Goal: Information Seeking & Learning: Learn about a topic

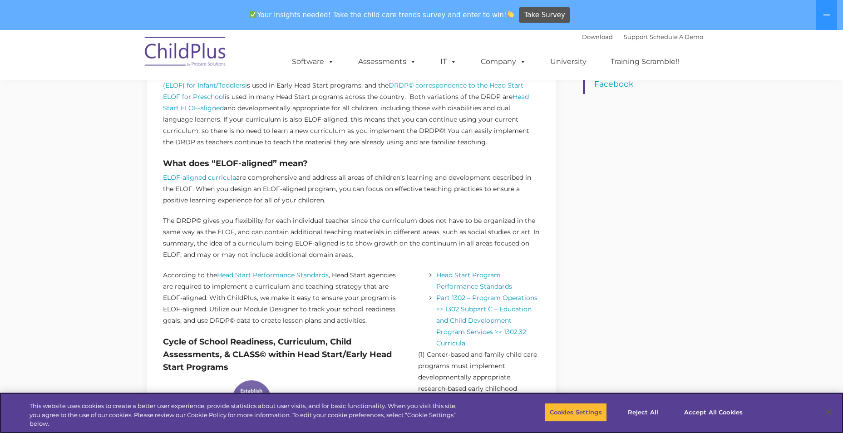
scroll to position [421, 0]
click at [193, 180] on link "ELOF-aligned curricula" at bounding box center [199, 177] width 73 height 8
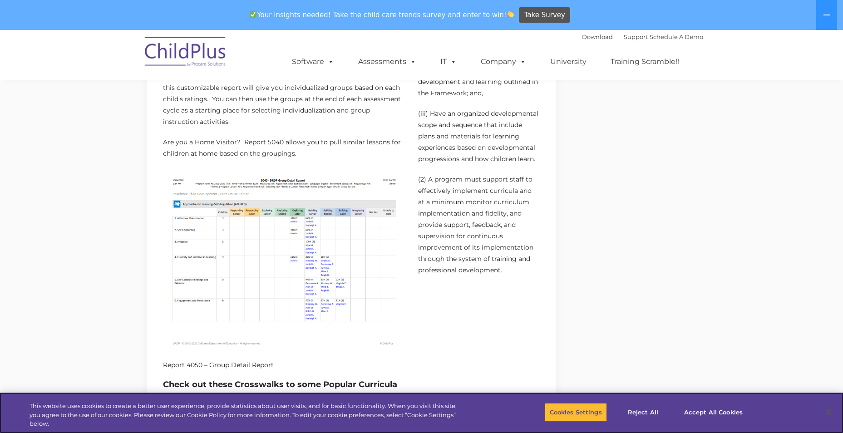
scroll to position [911, 0]
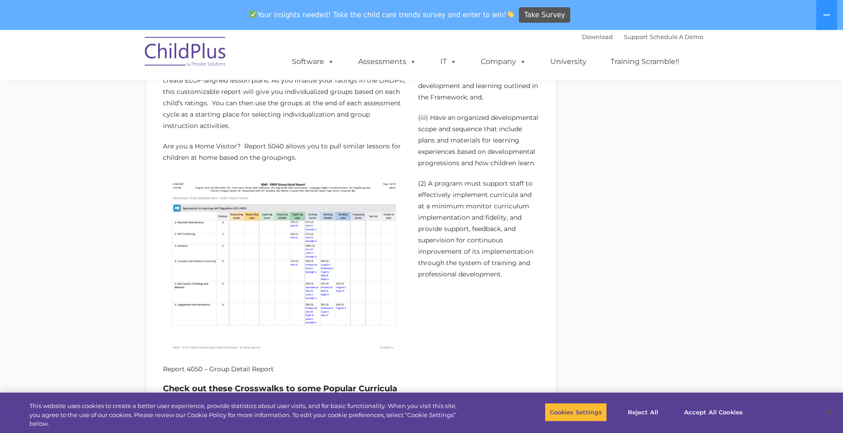
click at [595, 162] on div "DRDP in ChildPlus: ELOF-aligned and works with any curricula September 10, 2020…" at bounding box center [421, 116] width 563 height 1994
drag, startPoint x: 597, startPoint y: 162, endPoint x: 581, endPoint y: 230, distance: 69.4
click at [581, 230] on div "DRDP in ChildPlus: ELOF-aligned and works with any curricula September 10, 2020…" at bounding box center [421, 116] width 563 height 1994
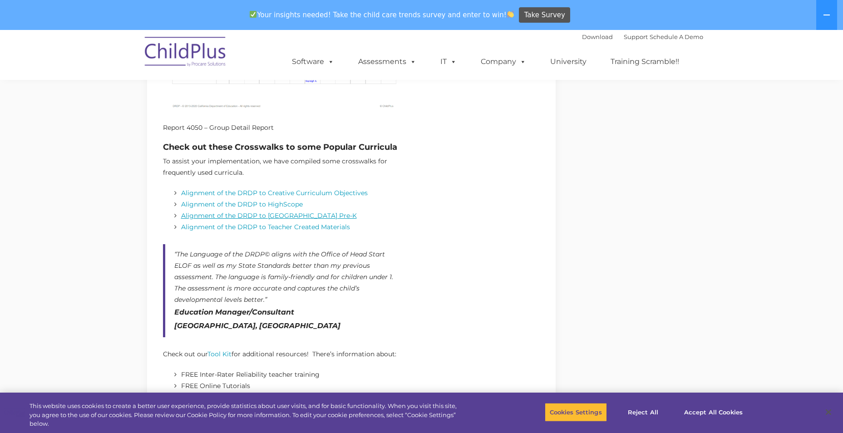
scroll to position [1153, 0]
click at [248, 201] on link "e DRDP to HighScope" at bounding box center [267, 204] width 71 height 8
click at [308, 215] on link "Alignment of the DRDP to Frog Street Pre-K" at bounding box center [269, 215] width 176 height 8
click at [268, 204] on link "e DRDP to HighScope" at bounding box center [267, 204] width 71 height 8
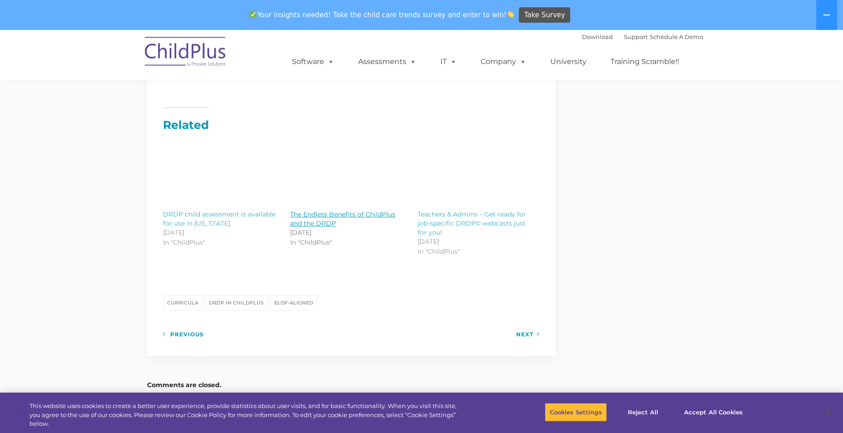
scroll to position [1588, 0]
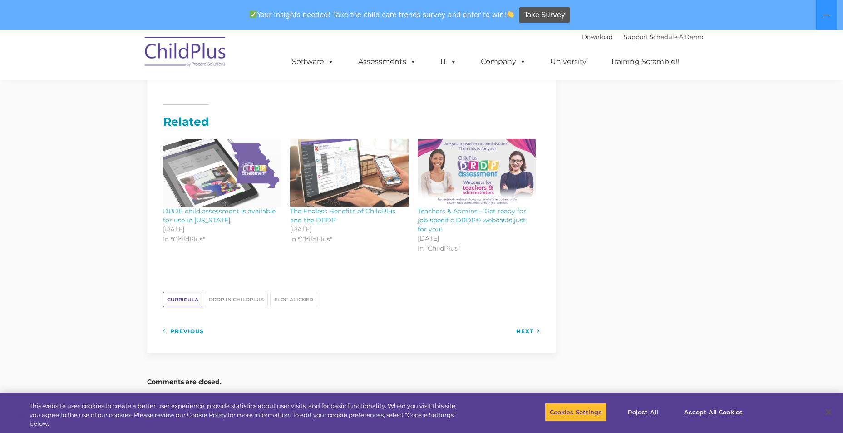
click at [194, 292] on link "Curricula" at bounding box center [183, 299] width 40 height 15
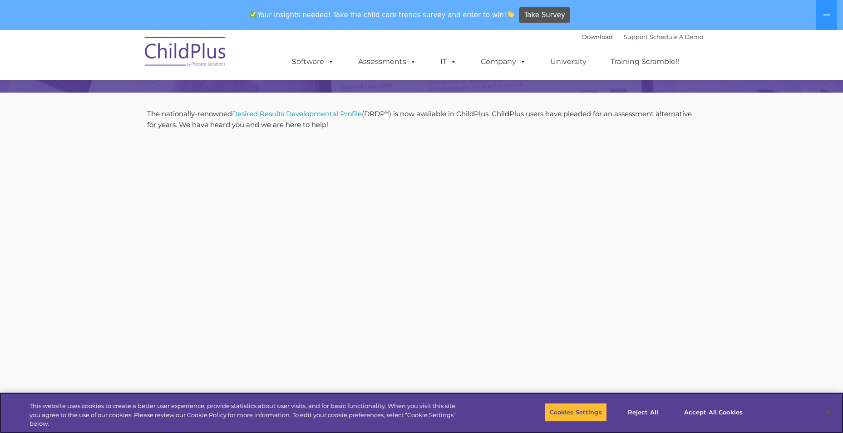
scroll to position [227, 0]
